Goal: Information Seeking & Learning: Learn about a topic

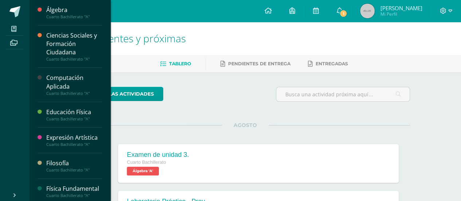
click at [63, 81] on div "Computación Aplicada" at bounding box center [73, 82] width 55 height 17
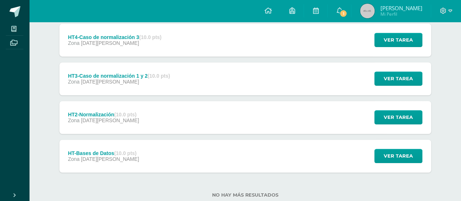
scroll to position [234, 0]
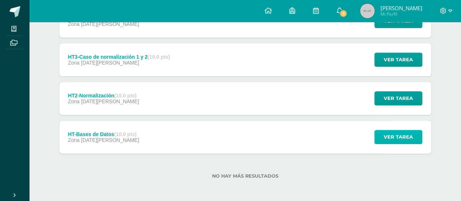
click at [393, 137] on span "Ver tarea" at bounding box center [397, 136] width 29 height 13
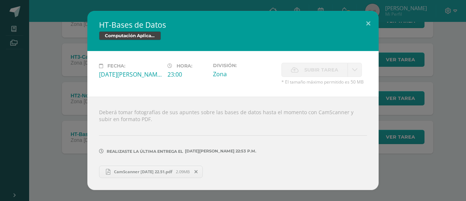
click at [130, 173] on span "CamScanner 3-07-25 22.51.pdf" at bounding box center [143, 171] width 66 height 5
click at [368, 27] on button at bounding box center [368, 23] width 21 height 25
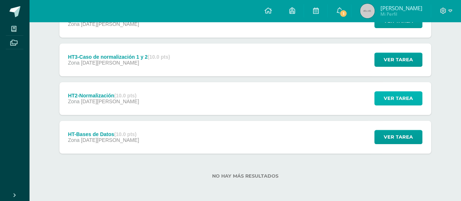
click at [404, 94] on span "Ver tarea" at bounding box center [397, 97] width 29 height 13
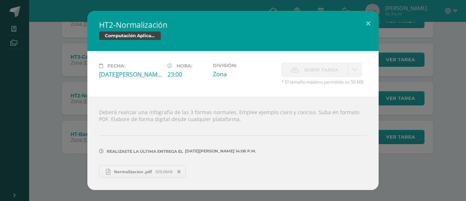
click at [141, 174] on span "Normalizacion .pdf" at bounding box center [132, 171] width 45 height 5
click at [361, 24] on button at bounding box center [368, 23] width 21 height 25
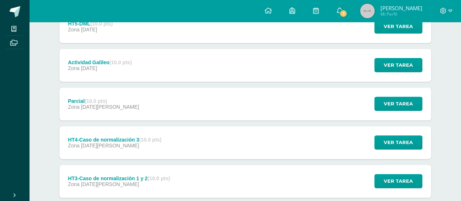
scroll to position [52, 0]
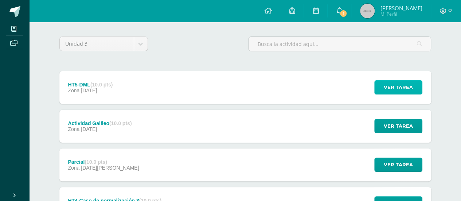
click at [421, 86] on button "Ver tarea" at bounding box center [398, 87] width 48 height 14
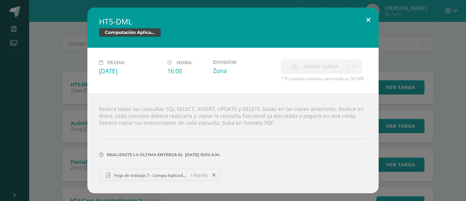
click at [366, 24] on button at bounding box center [368, 20] width 21 height 25
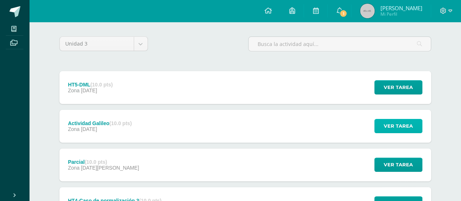
click at [406, 120] on span "Ver tarea" at bounding box center [397, 125] width 29 height 13
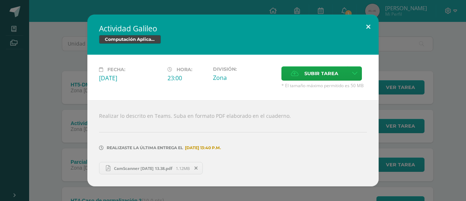
click at [364, 23] on button at bounding box center [368, 27] width 21 height 25
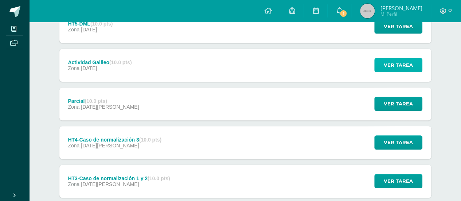
scroll to position [173, 0]
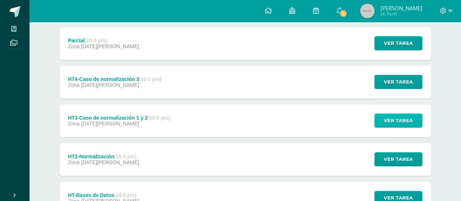
click at [418, 115] on button "Ver tarea" at bounding box center [398, 120] width 48 height 14
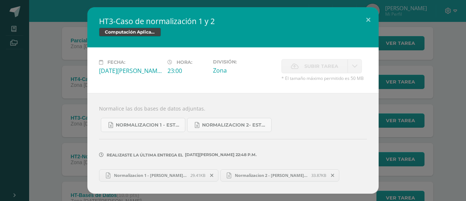
click at [160, 174] on span "Normalizacion 1 - Sahra López.xlsx" at bounding box center [150, 174] width 80 height 5
click at [366, 23] on button at bounding box center [368, 19] width 21 height 25
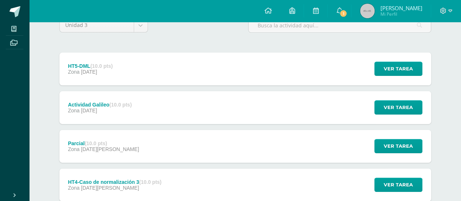
scroll to position [0, 0]
